Goal: Task Accomplishment & Management: Manage account settings

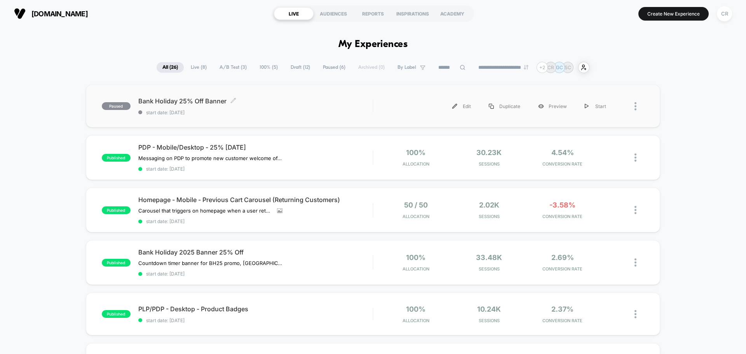
click at [305, 108] on div "Bank Holiday 25% Off Banner Click to edit experience details Click to edit expe…" at bounding box center [255, 106] width 234 height 18
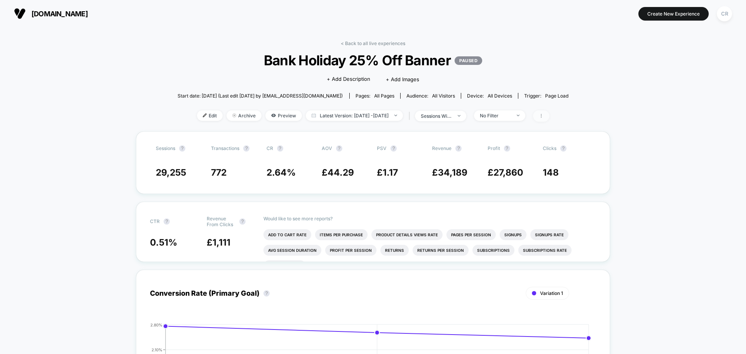
click at [550, 112] on span at bounding box center [541, 115] width 16 height 11
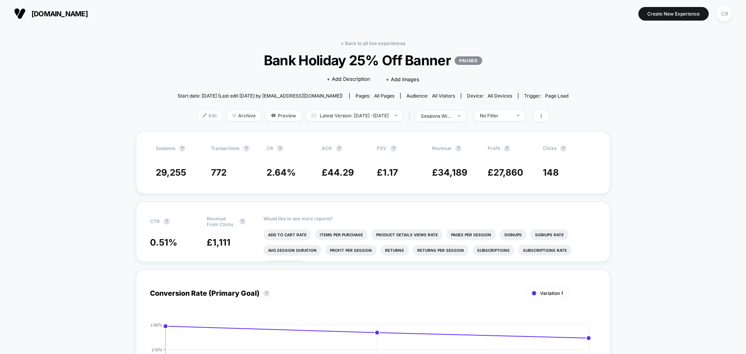
click at [201, 117] on span "Edit" at bounding box center [210, 115] width 26 height 10
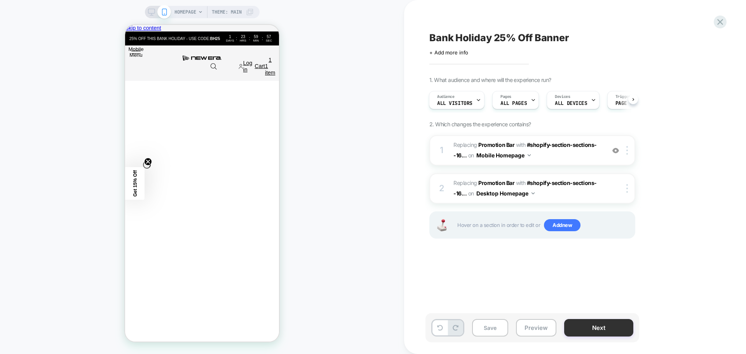
click at [574, 327] on button "Next" at bounding box center [598, 327] width 69 height 17
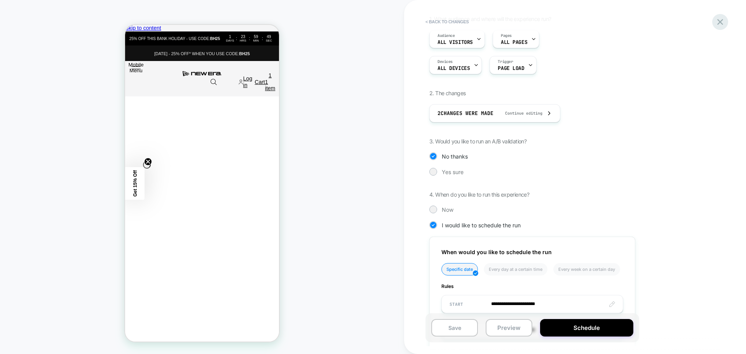
scroll to position [0, 126]
click at [721, 26] on icon at bounding box center [720, 22] width 10 height 10
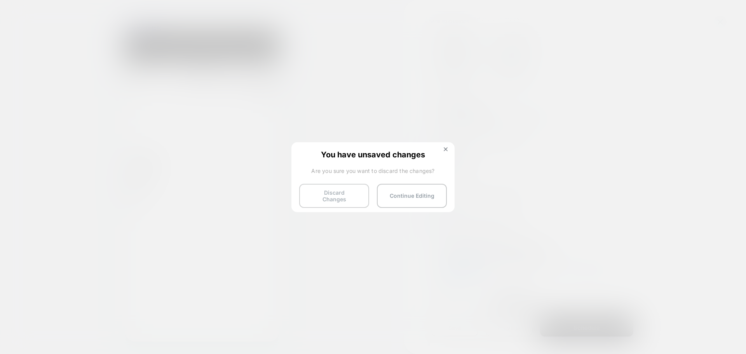
scroll to position [0, 462]
click at [344, 197] on button "Discard Changes" at bounding box center [334, 196] width 70 height 24
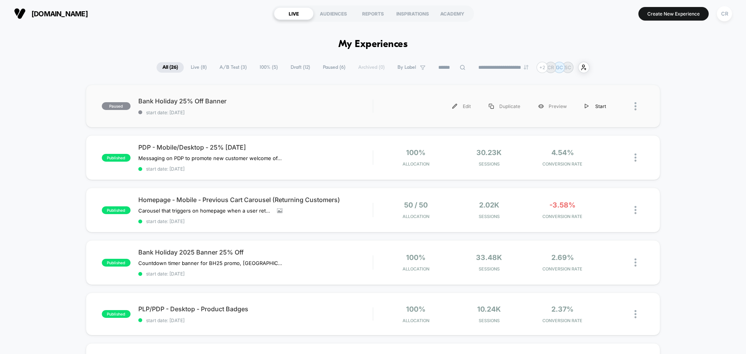
click at [604, 109] on div "Start" at bounding box center [595, 106] width 39 height 17
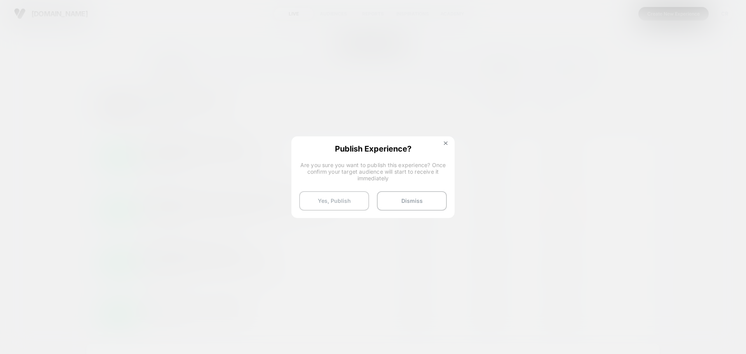
click at [358, 200] on button "Yes, Publish" at bounding box center [334, 200] width 70 height 19
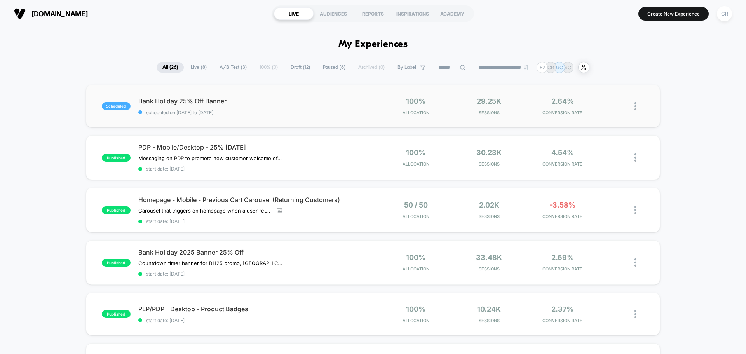
click at [635, 106] on img at bounding box center [636, 106] width 2 height 8
click at [597, 101] on div "Pause" at bounding box center [596, 97] width 70 height 17
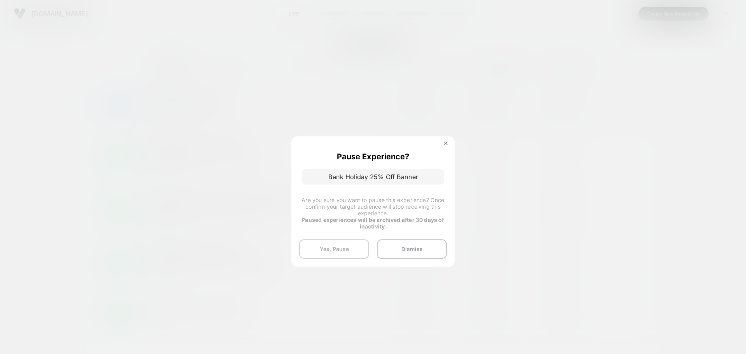
click at [347, 255] on button "Yes, Pause" at bounding box center [334, 248] width 70 height 19
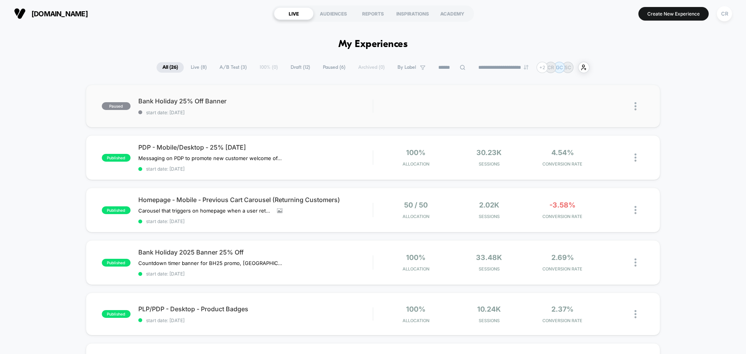
click at [635, 104] on img at bounding box center [636, 106] width 2 height 8
drag, startPoint x: 195, startPoint y: 62, endPoint x: 197, endPoint y: 66, distance: 4.2
click at [196, 63] on div "**********" at bounding box center [373, 67] width 433 height 11
click at [197, 66] on span "Live ( 8 )" at bounding box center [199, 67] width 28 height 10
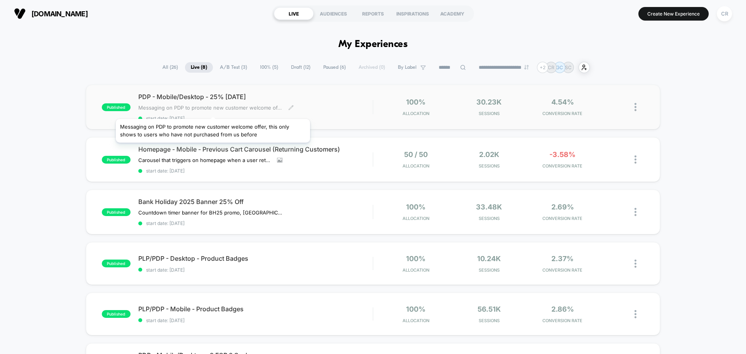
click at [213, 109] on span "Messaging on PDP to promote new customer welcome offer, this only shows to user…" at bounding box center [210, 108] width 144 height 6
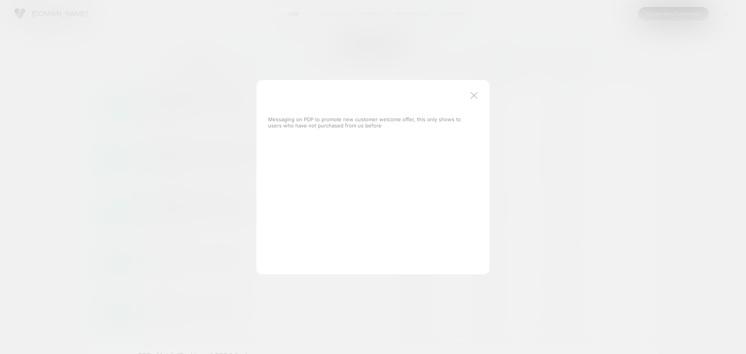
click at [467, 96] on div "Messaging on PDP to promote new customer welcome offer, this only shows to user…" at bounding box center [369, 177] width 210 height 163
click at [469, 96] on button at bounding box center [474, 96] width 12 height 12
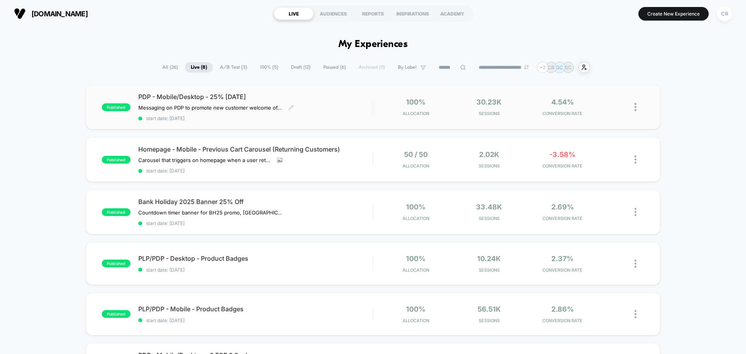
click at [635, 108] on img at bounding box center [636, 107] width 2 height 8
click at [588, 101] on div "Pause" at bounding box center [596, 97] width 70 height 17
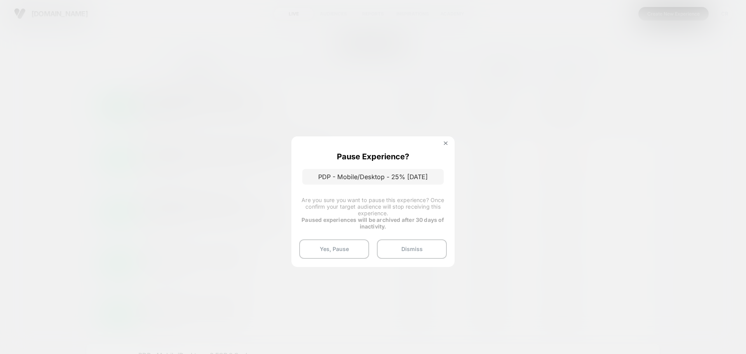
click at [339, 237] on div "Pause Experience? PDP - Mobile/Desktop - 25% [DATE] Are you sure you want to pa…" at bounding box center [372, 201] width 163 height 130
click at [338, 243] on button "Yes, Pause" at bounding box center [334, 248] width 70 height 19
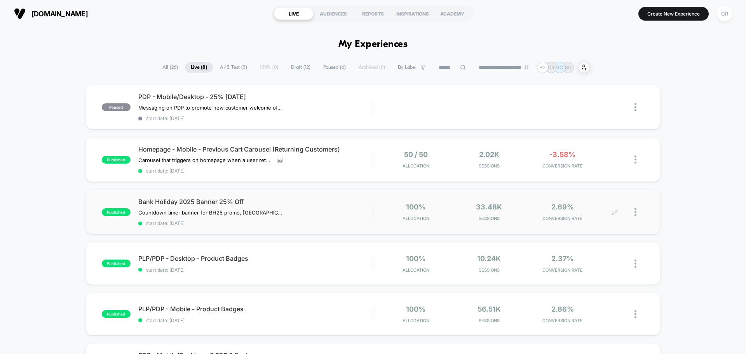
click at [632, 213] on div at bounding box center [629, 212] width 29 height 18
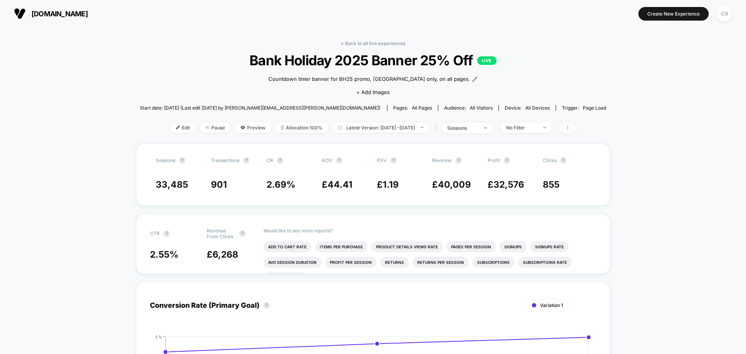
click at [570, 127] on icon at bounding box center [567, 128] width 5 height 5
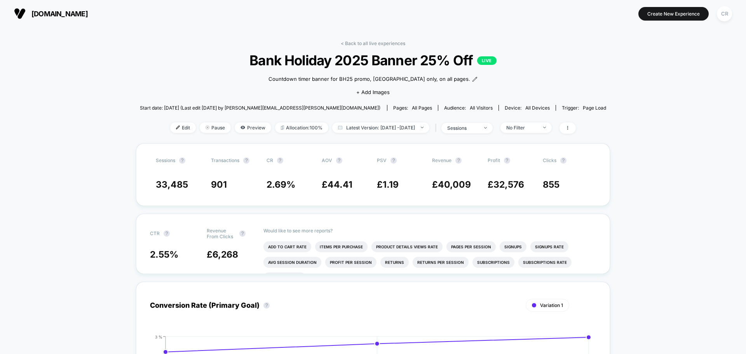
click at [55, 11] on span "[DOMAIN_NAME]" at bounding box center [59, 14] width 56 height 8
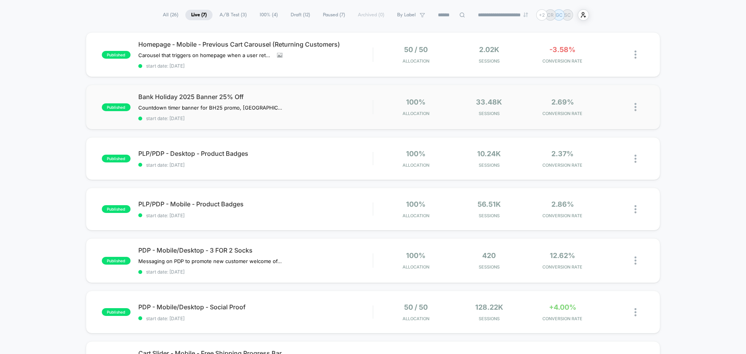
scroll to position [39, 0]
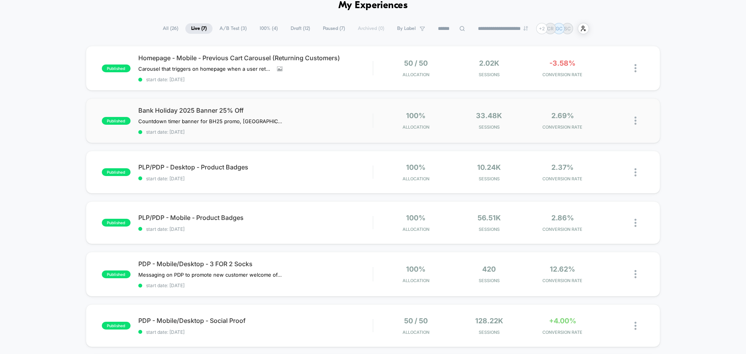
click at [637, 122] on img at bounding box center [636, 121] width 2 height 8
click at [598, 111] on div "Pause" at bounding box center [596, 111] width 70 height 17
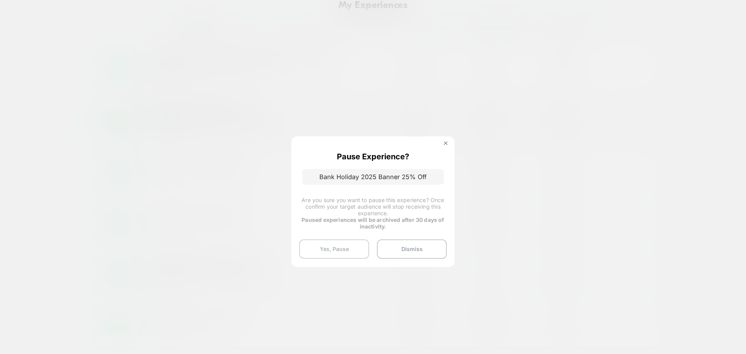
click at [340, 250] on button "Yes, Pause" at bounding box center [334, 248] width 70 height 19
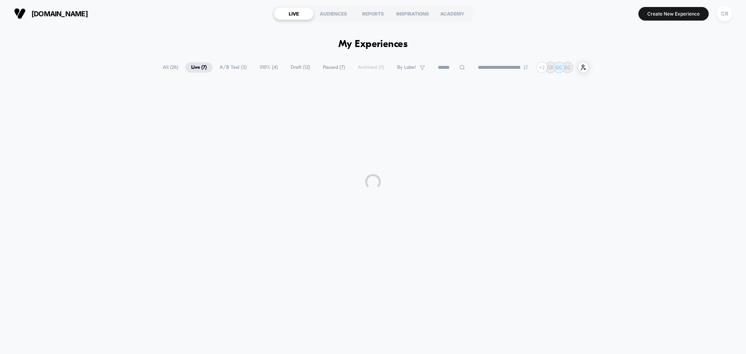
scroll to position [0, 0]
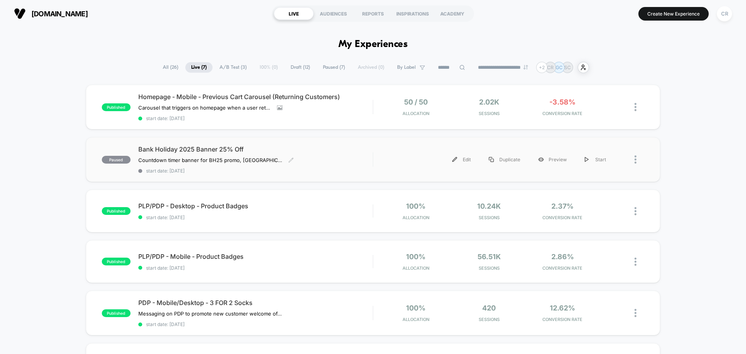
click at [199, 155] on div "Bank Holiday 2025 Banner 25% Off Countdown timer banner for BH25 promo, [GEOGRA…" at bounding box center [255, 159] width 234 height 28
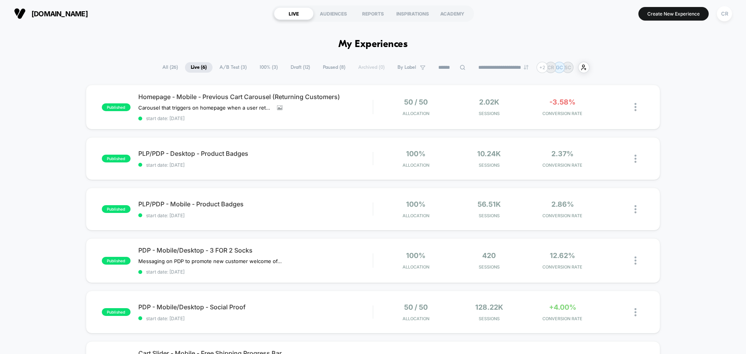
click at [335, 68] on span "Paused ( 8 )" at bounding box center [334, 67] width 34 height 10
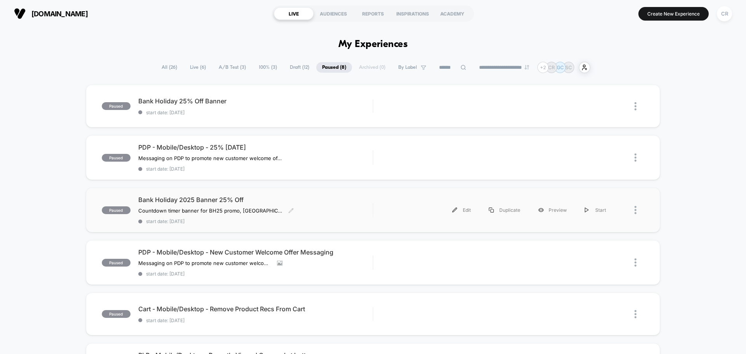
click at [214, 200] on span "Bank Holiday 2025 Banner 25% Off" at bounding box center [255, 200] width 234 height 8
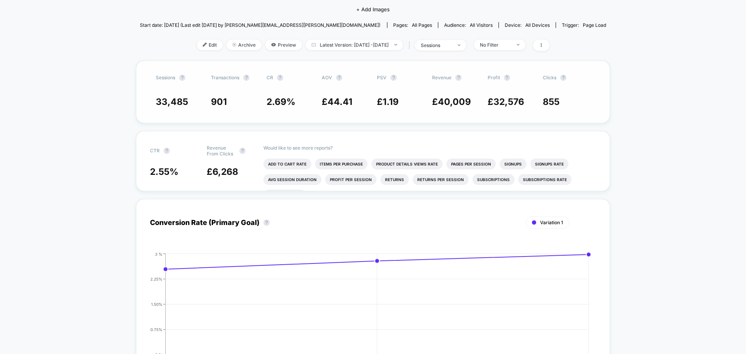
scroll to position [39, 0]
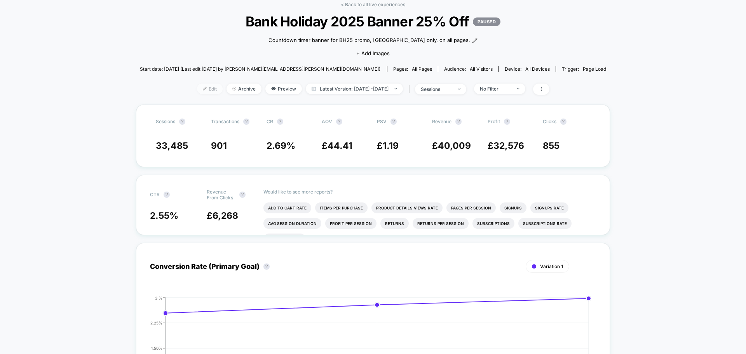
click at [197, 93] on span "Edit" at bounding box center [210, 89] width 26 height 10
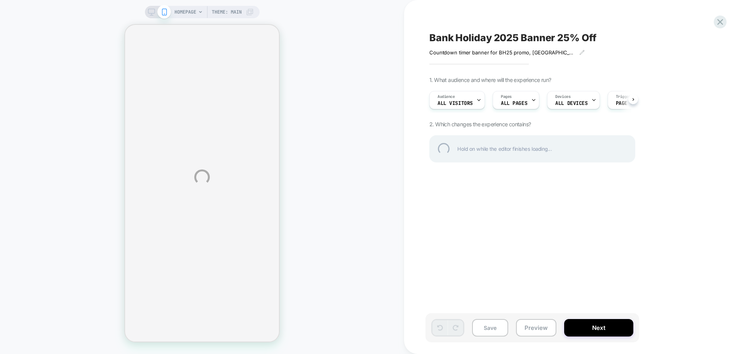
click at [579, 327] on div "HOMEPAGE Theme: MAIN Bank Holiday 2025 Banner 25% Off Countdown timer banner fo…" at bounding box center [373, 177] width 746 height 354
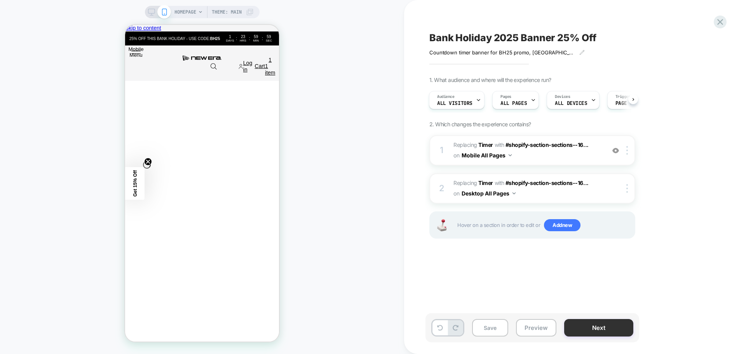
scroll to position [0, 462]
click at [589, 319] on button "Next" at bounding box center [598, 327] width 69 height 17
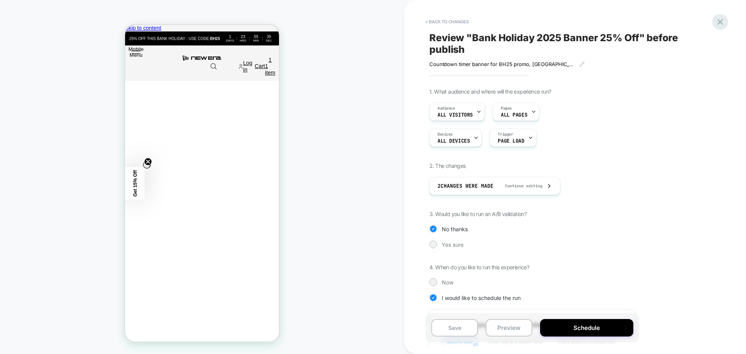
scroll to position [0, 0]
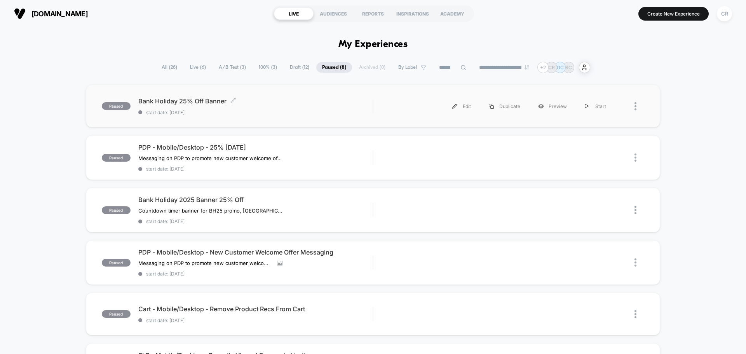
click at [180, 99] on span "Bank Holiday 25% Off Banner Click to edit experience details" at bounding box center [255, 101] width 234 height 8
click at [636, 107] on img at bounding box center [636, 106] width 2 height 8
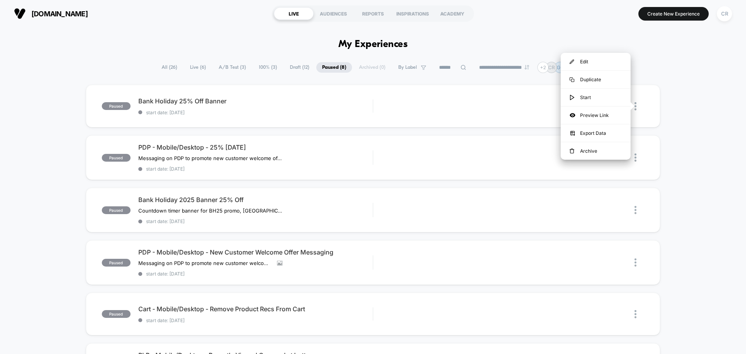
click at [727, 98] on div "paused Bank Holiday 25% Off Banner start date: [DATE] Edit Duplicate Preview St…" at bounding box center [373, 308] width 746 height 447
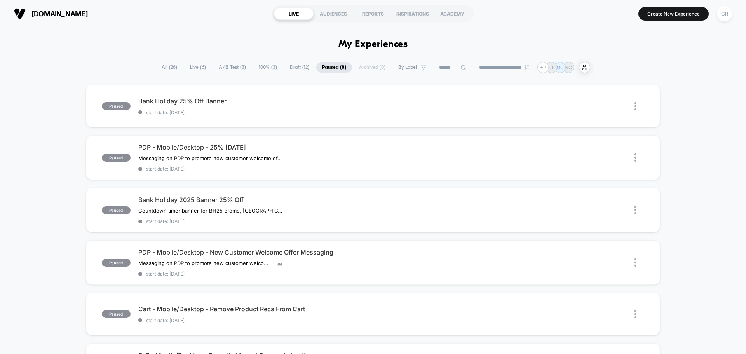
click at [188, 62] on div "**********" at bounding box center [373, 67] width 435 height 11
click at [193, 69] on span "Live ( 6 )" at bounding box center [198, 67] width 28 height 10
